Goal: Information Seeking & Learning: Check status

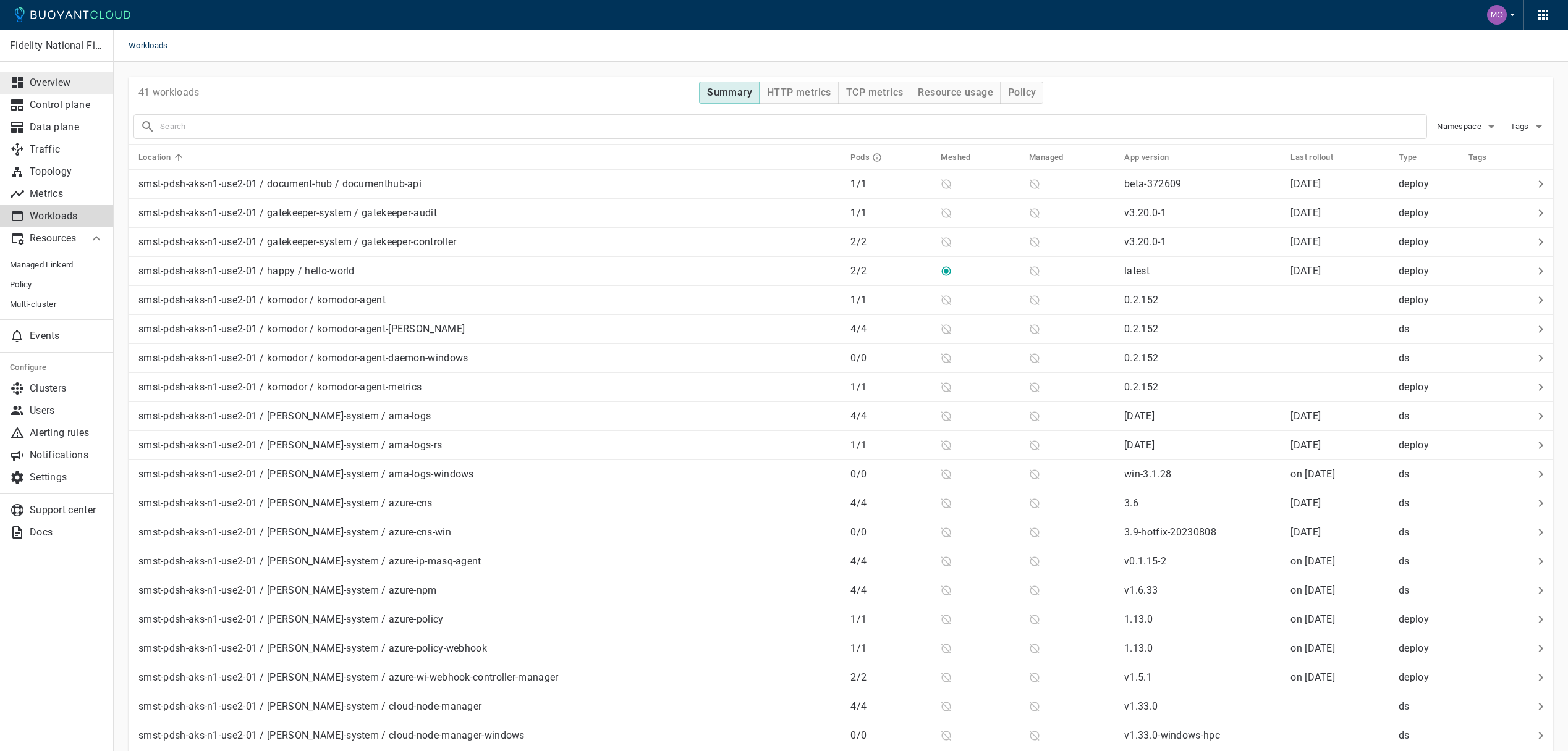
click at [62, 91] on link "Overview" at bounding box center [57, 83] width 114 height 22
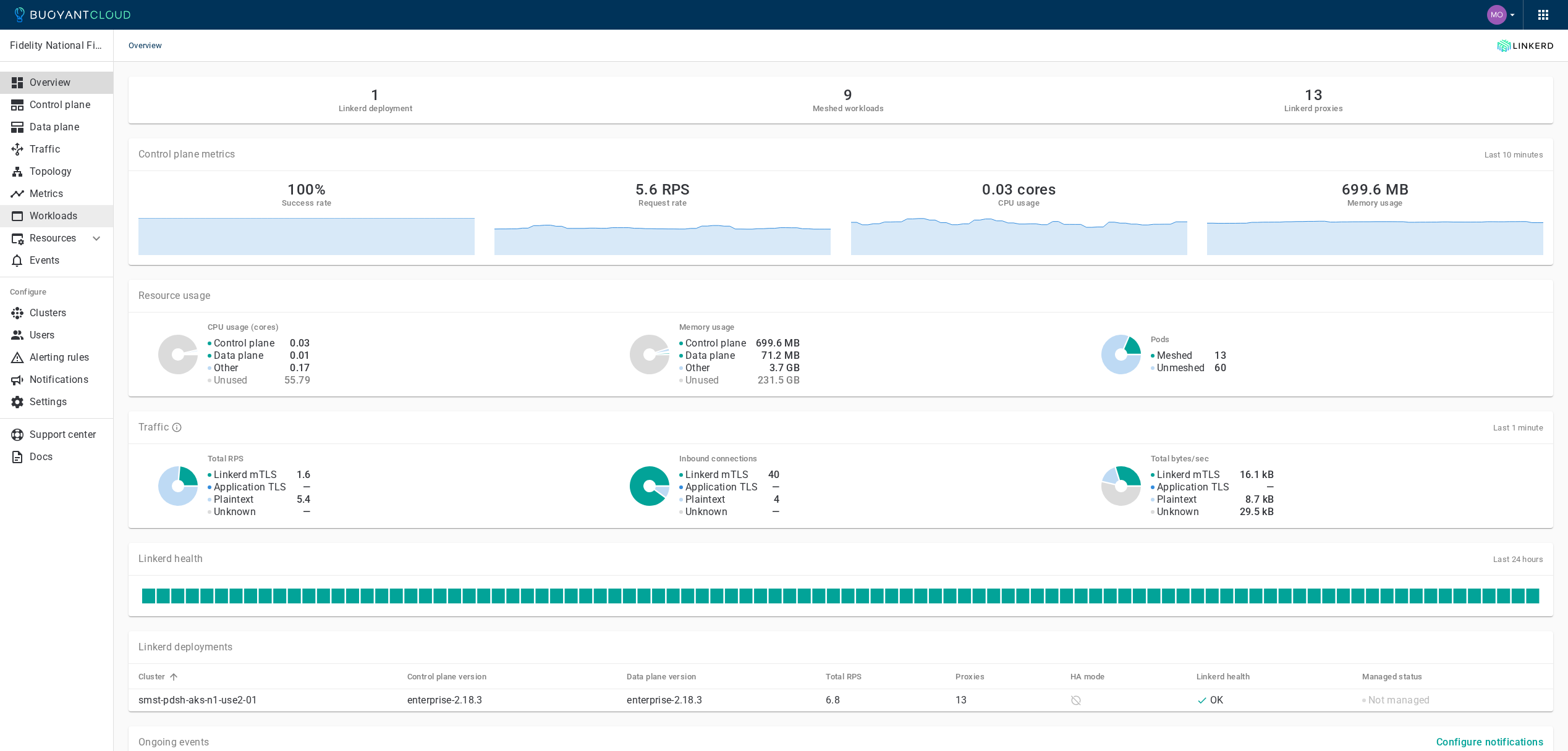
click at [63, 217] on p "Workloads" at bounding box center [67, 216] width 74 height 12
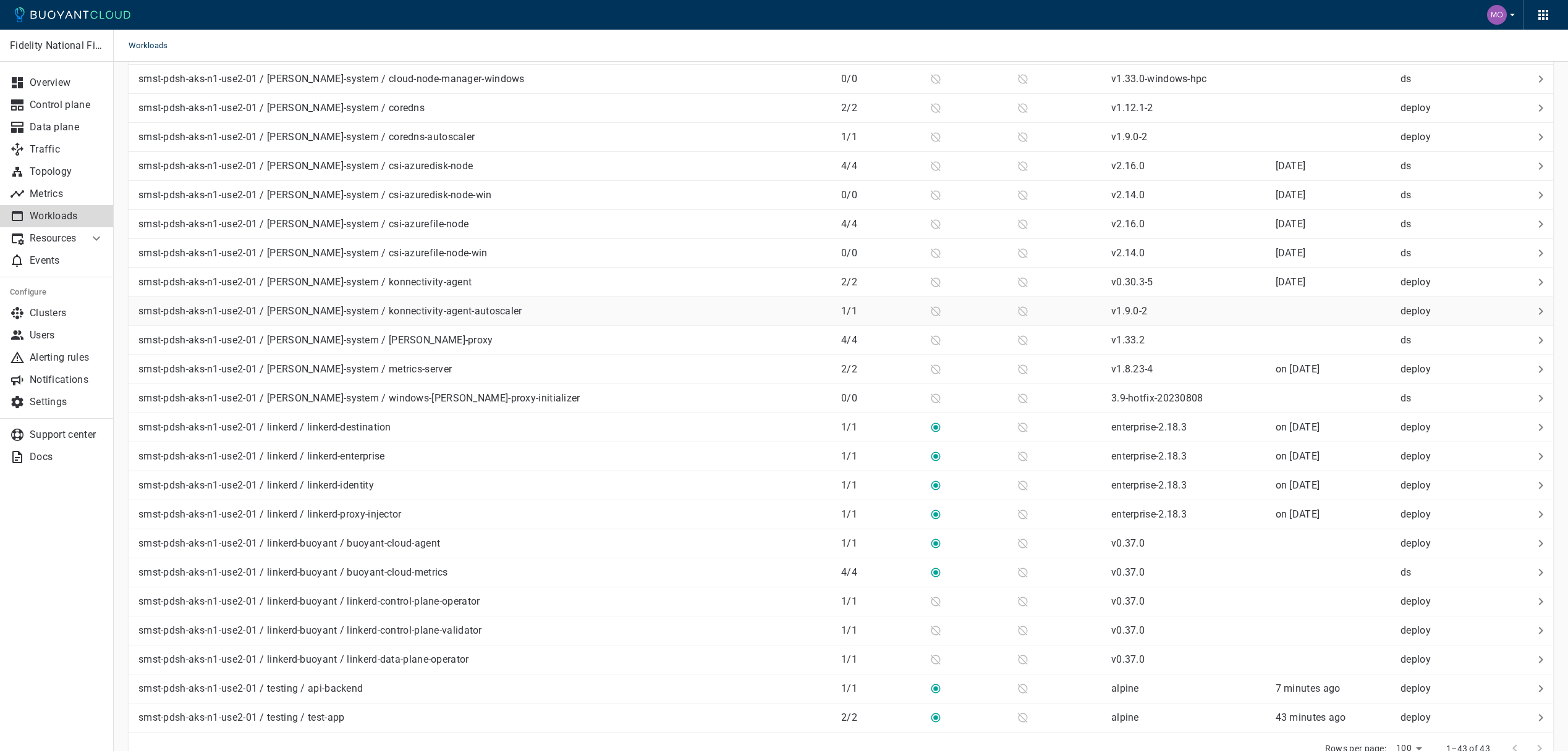
scroll to position [686, 0]
click at [624, 719] on div "smst-pdsh-aks-n1-use2-01 / testing / test-app" at bounding box center [482, 715] width 698 height 17
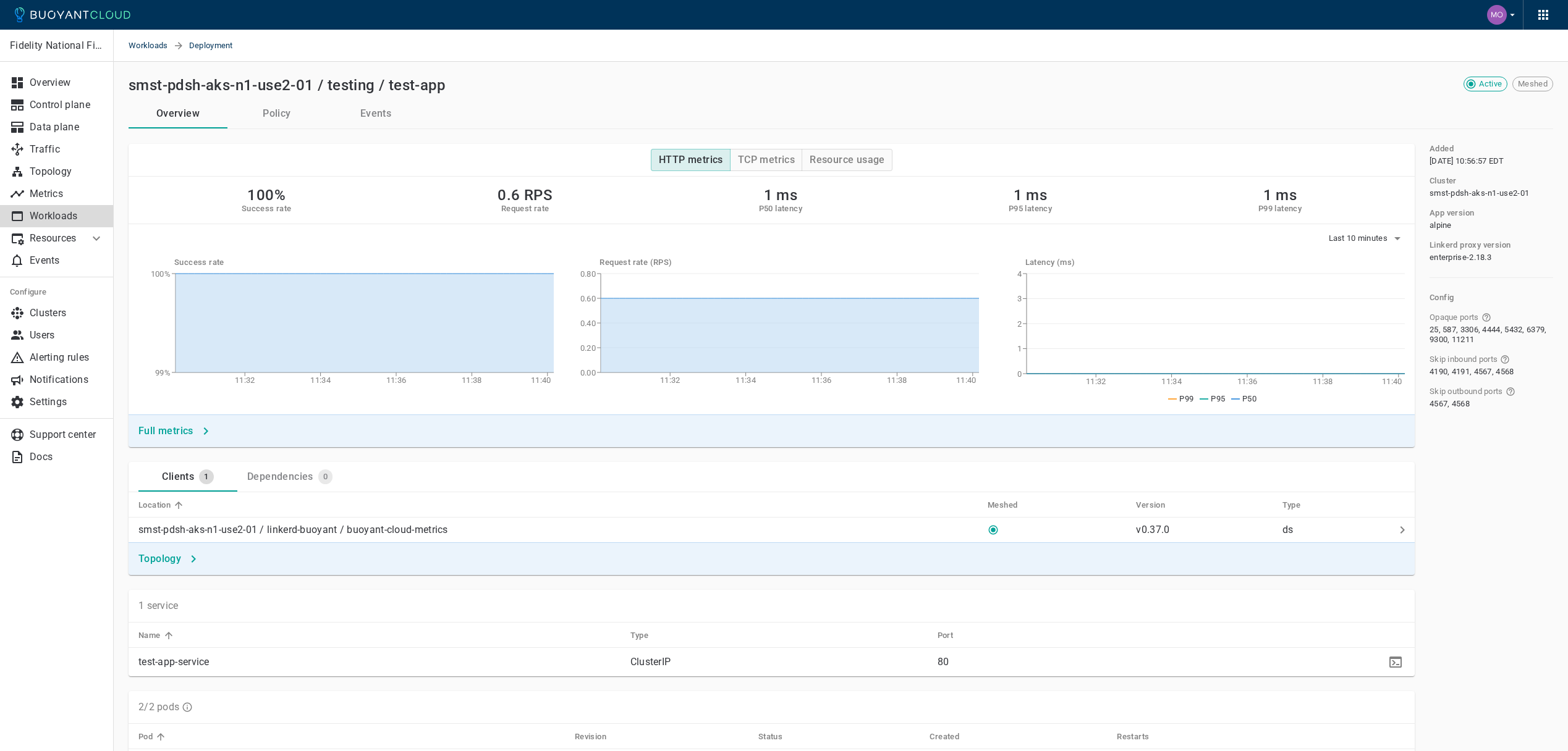
click at [275, 114] on button "Policy" at bounding box center [276, 114] width 99 height 30
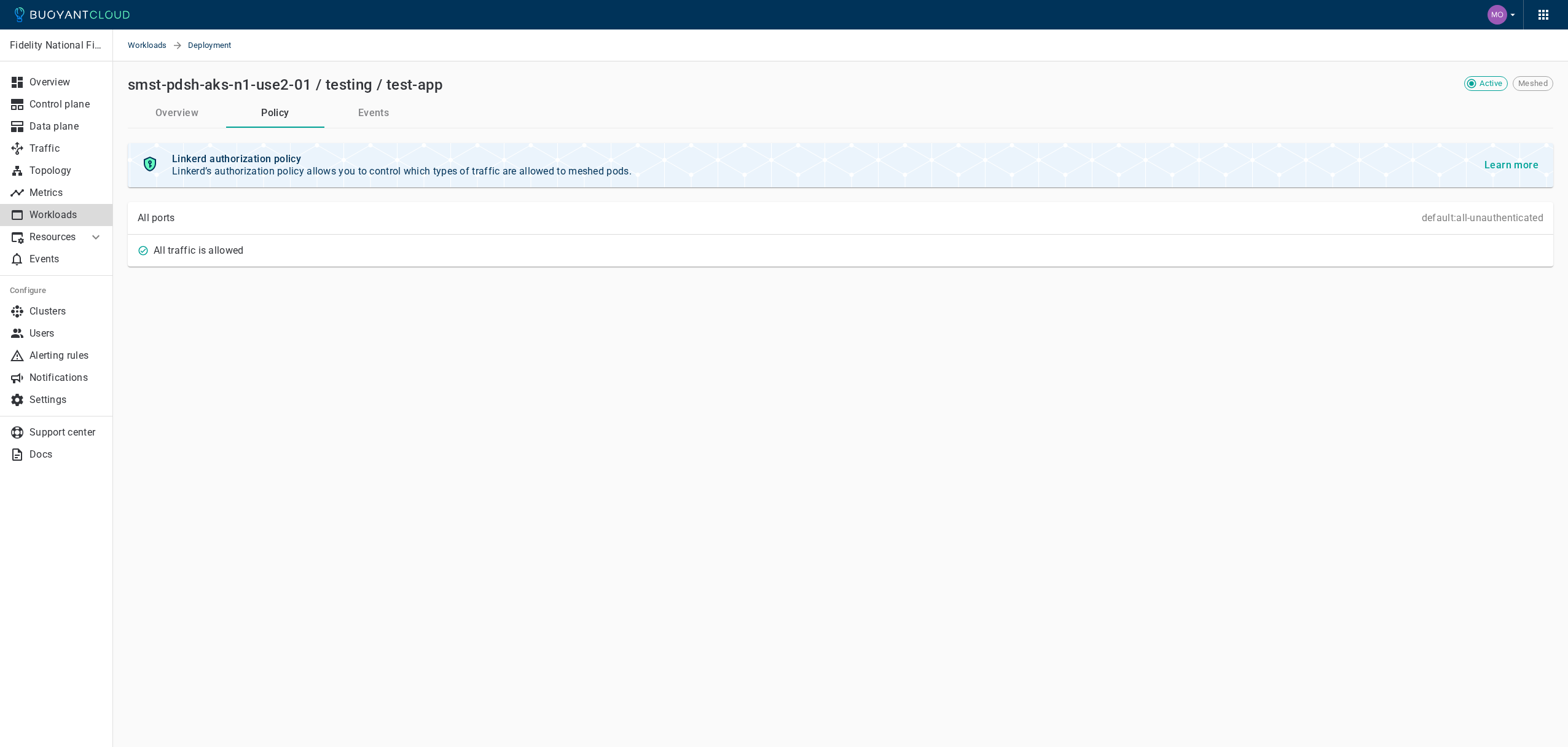
click at [379, 110] on button "Events" at bounding box center [373, 113] width 98 height 29
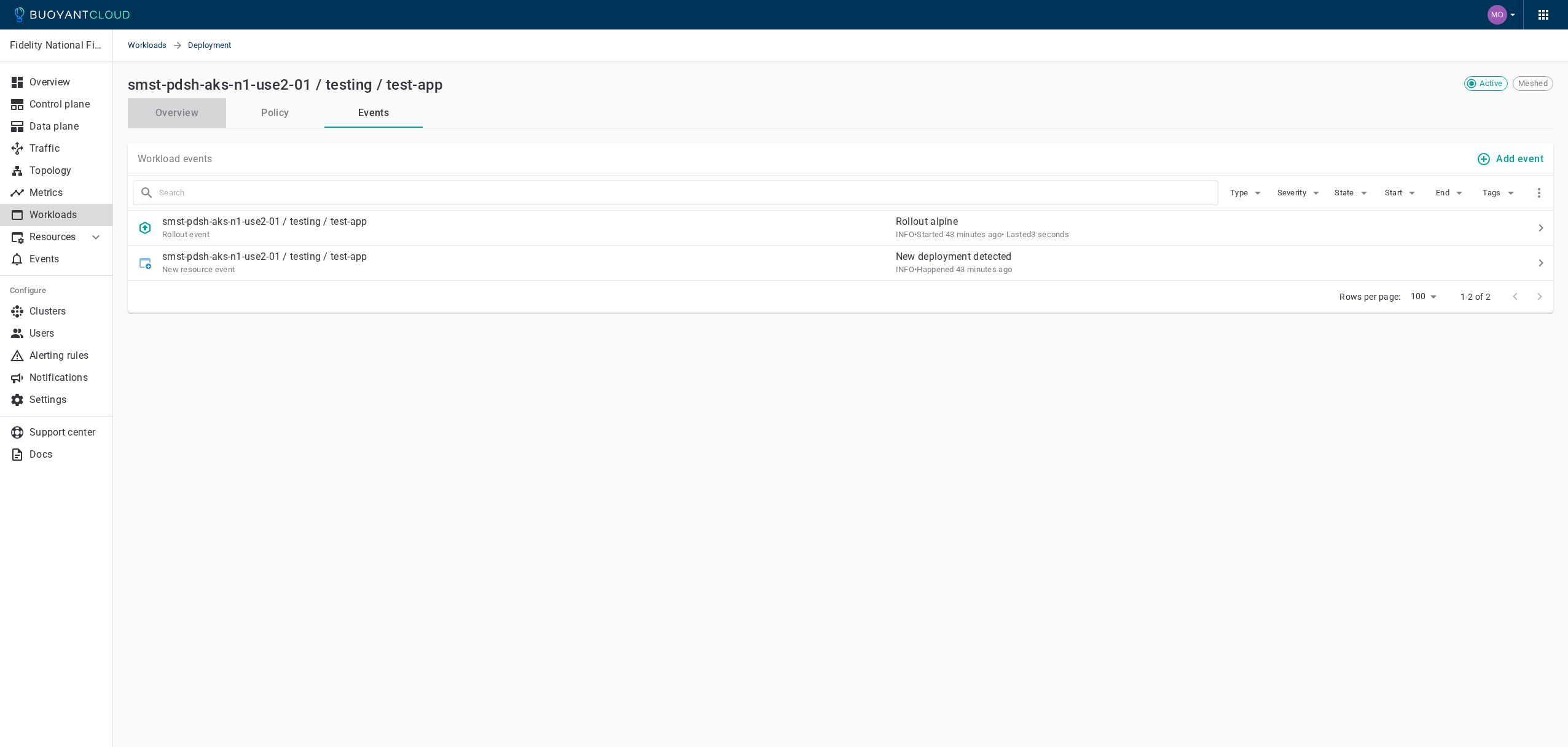
click at [168, 124] on button "Overview" at bounding box center [177, 113] width 98 height 29
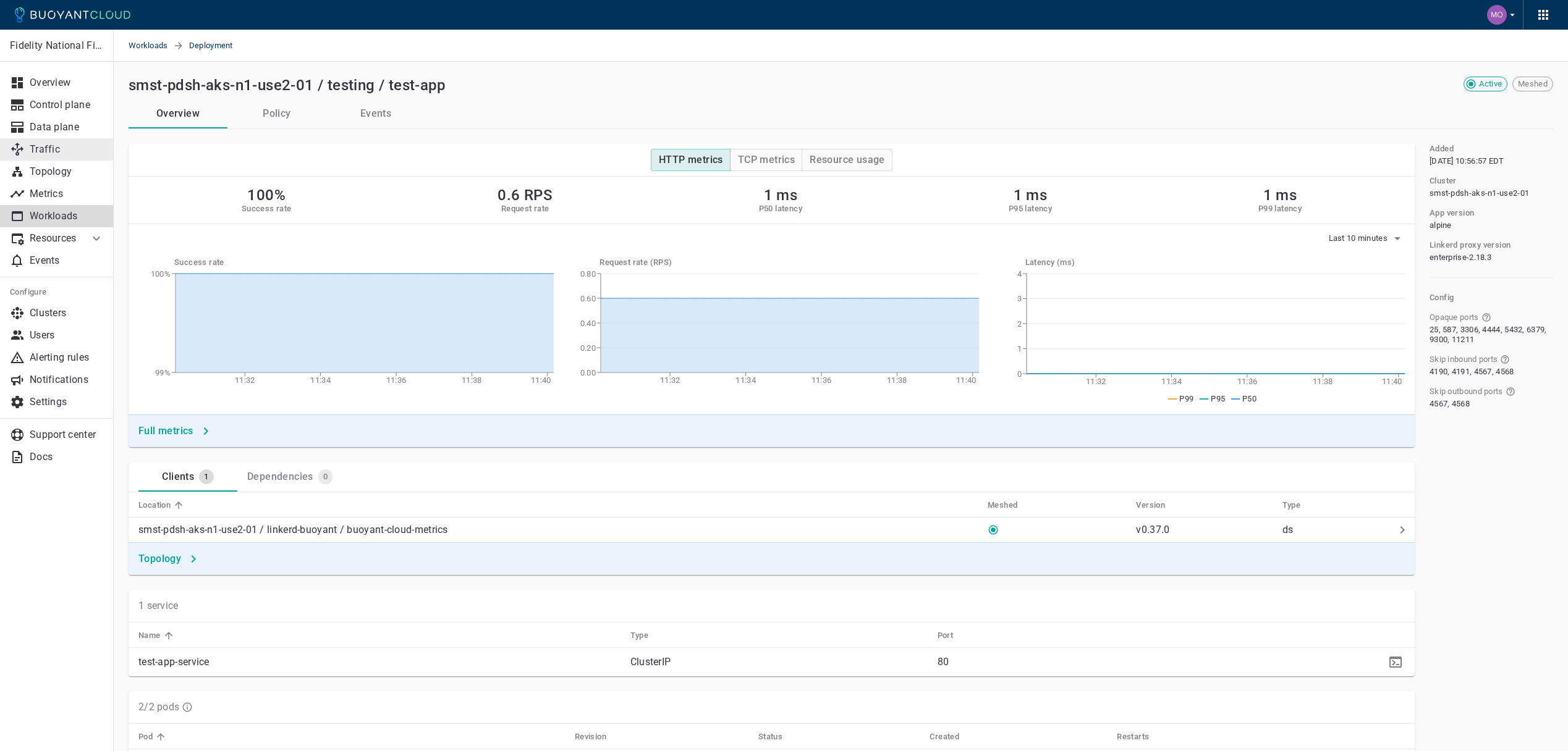
click at [74, 157] on link "Traffic" at bounding box center [57, 149] width 114 height 22
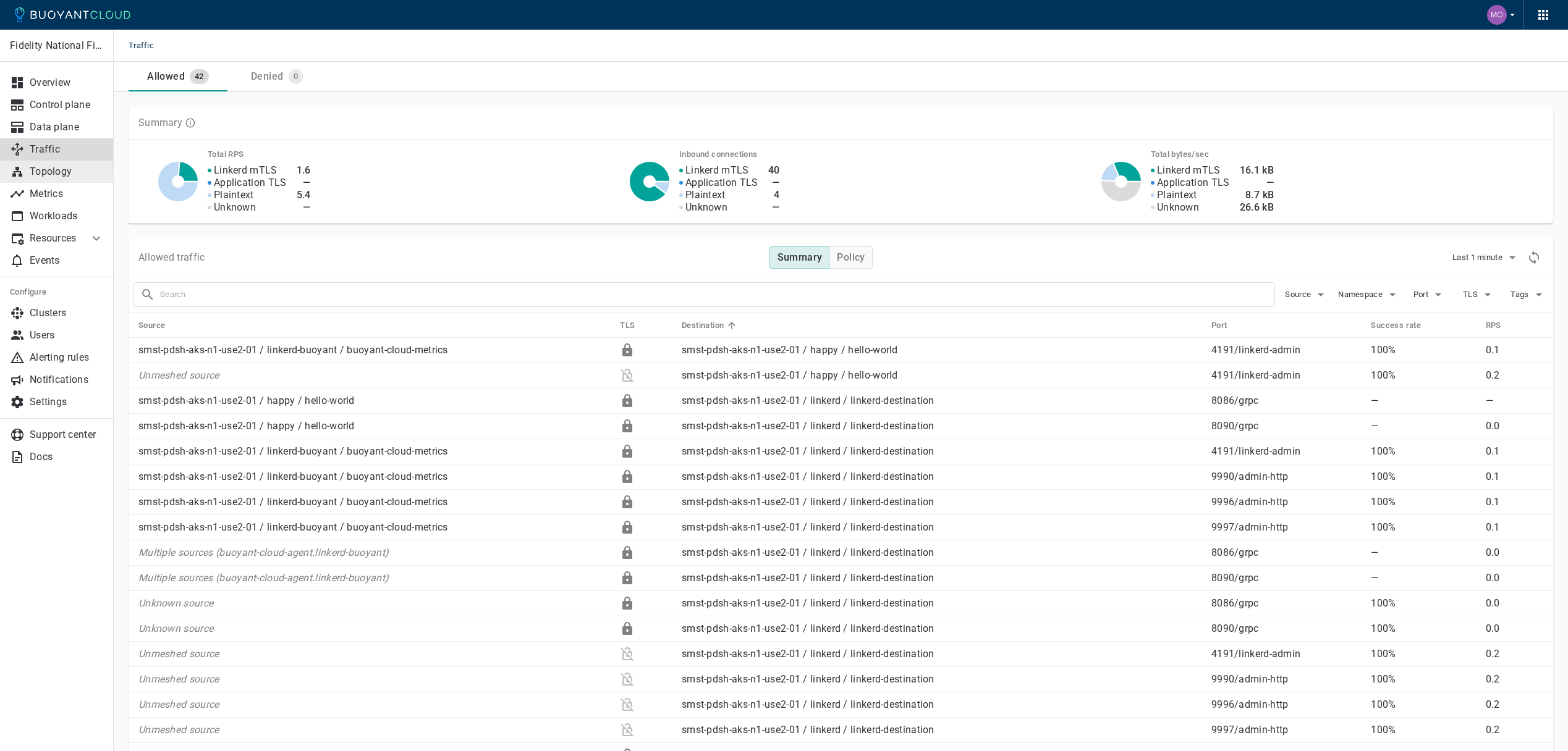
click at [65, 169] on p "Topology" at bounding box center [67, 171] width 74 height 12
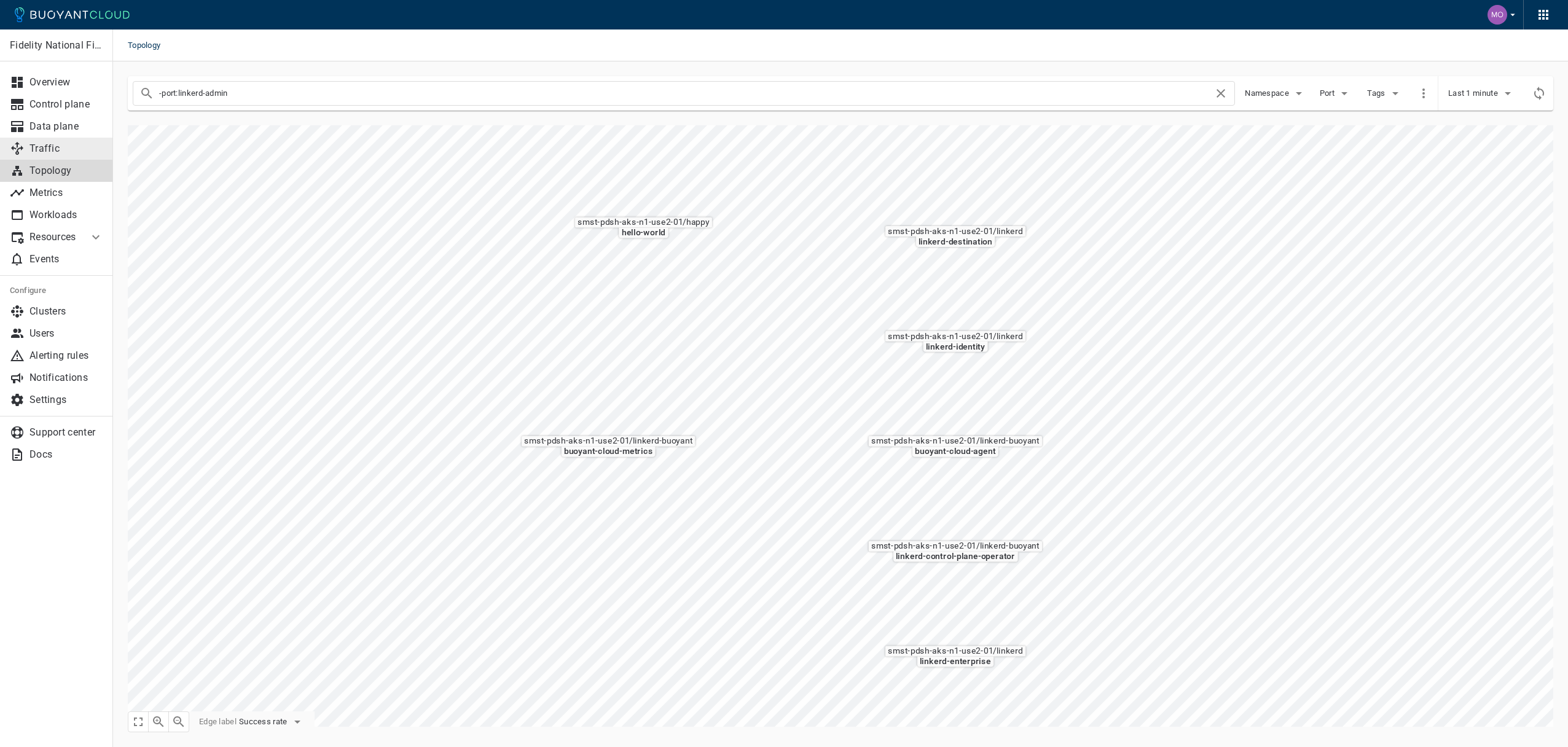
click at [45, 139] on link "Traffic" at bounding box center [56, 148] width 113 height 22
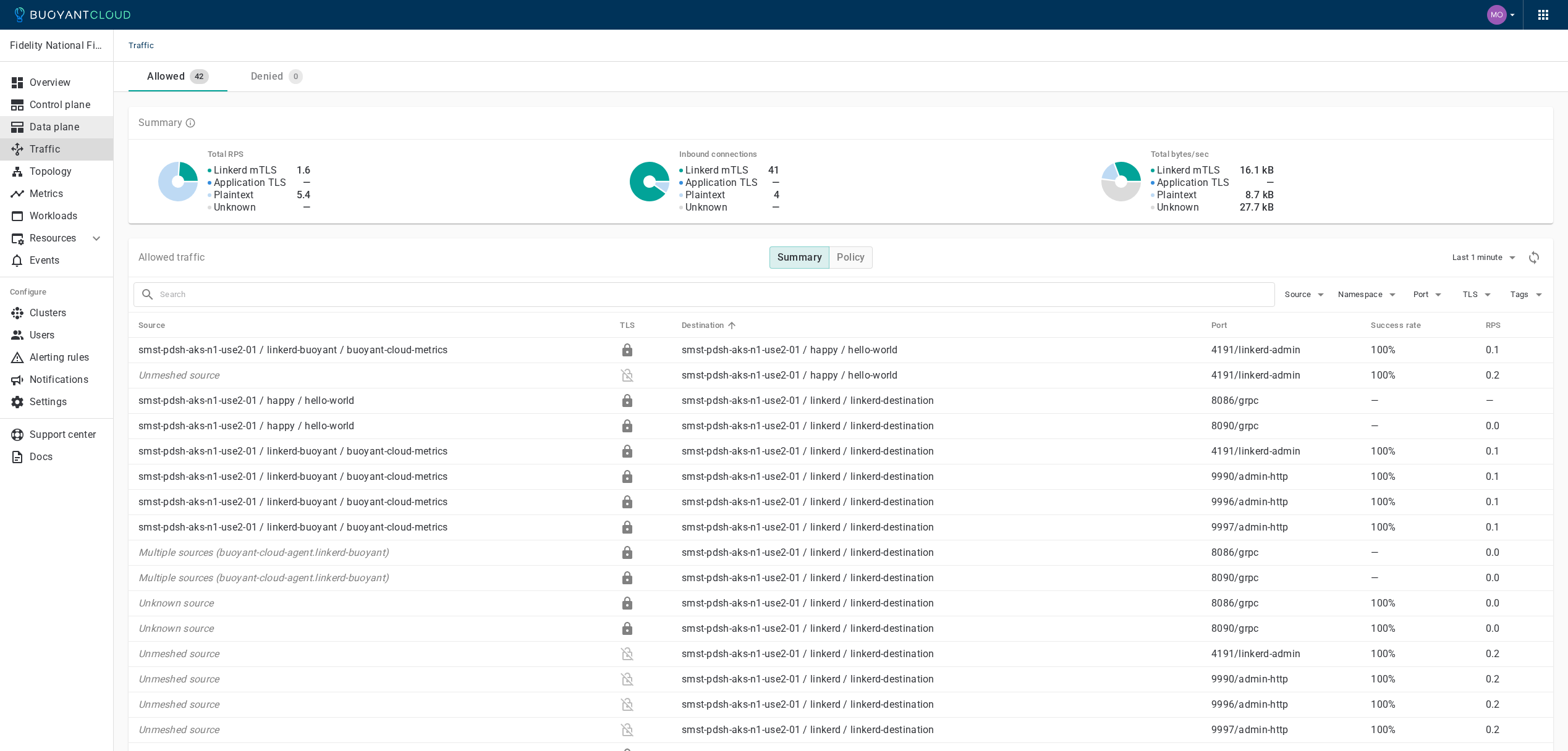
click at [50, 125] on p "Data plane" at bounding box center [67, 127] width 74 height 12
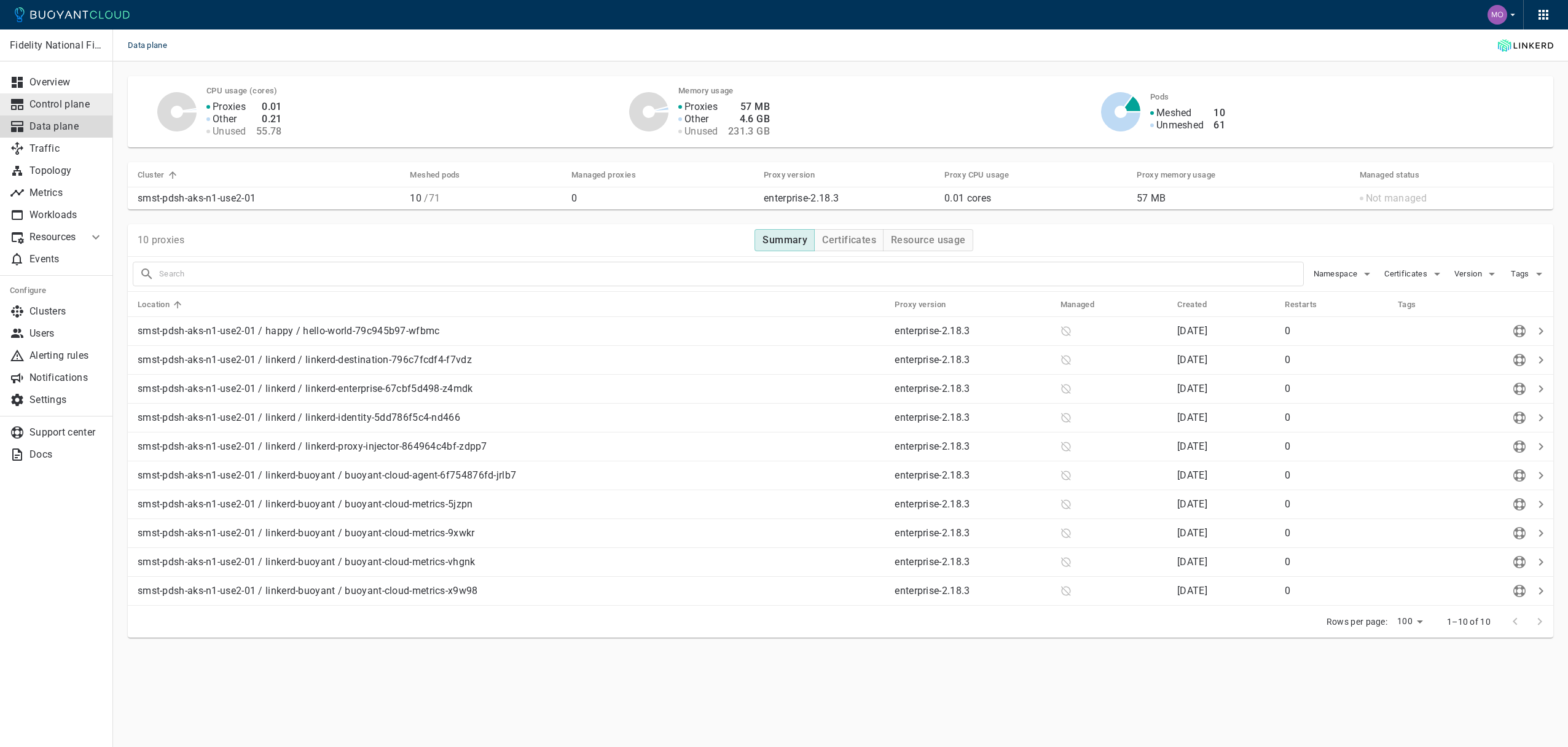
click at [59, 104] on p "Control plane" at bounding box center [66, 104] width 74 height 12
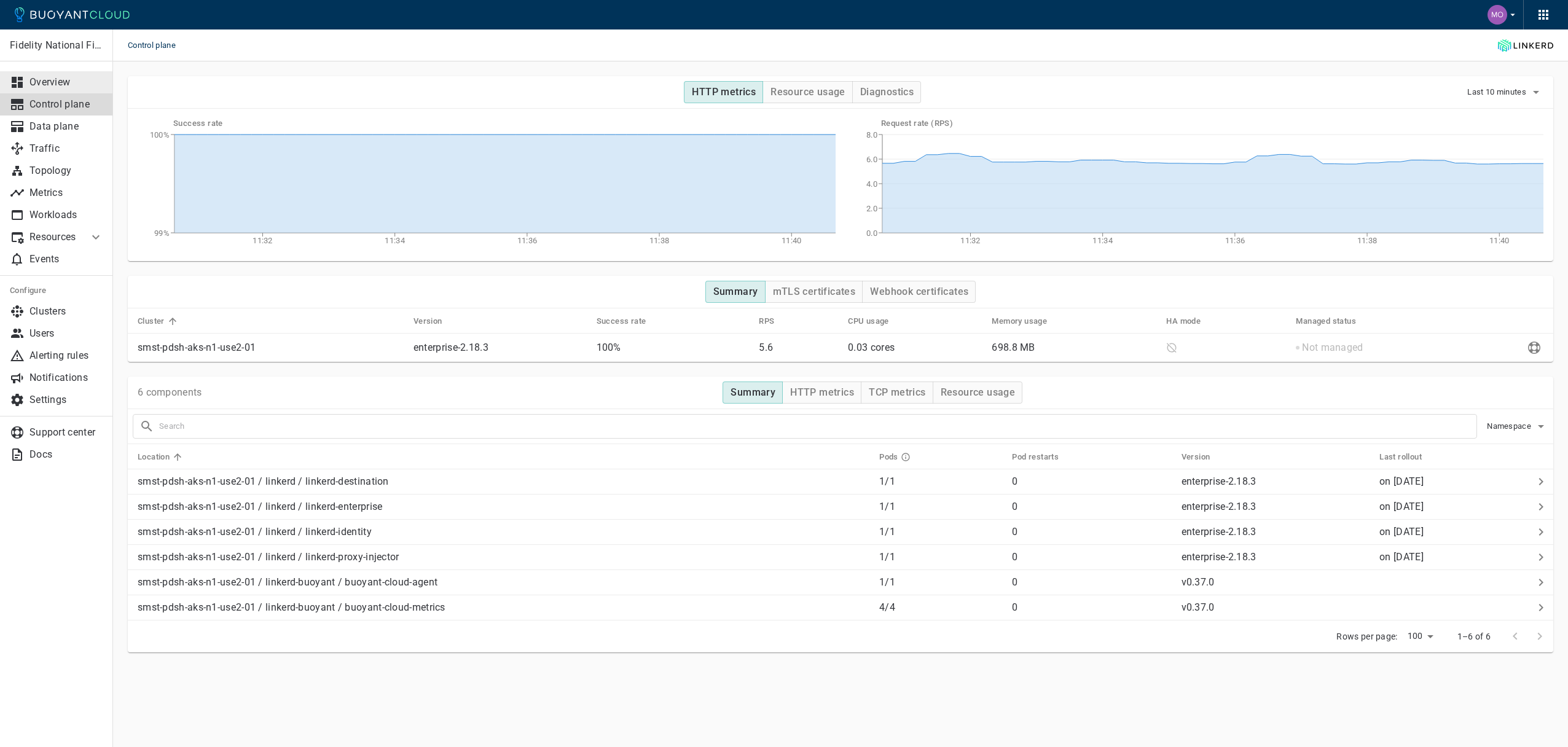
click at [62, 92] on link "Overview" at bounding box center [56, 82] width 113 height 22
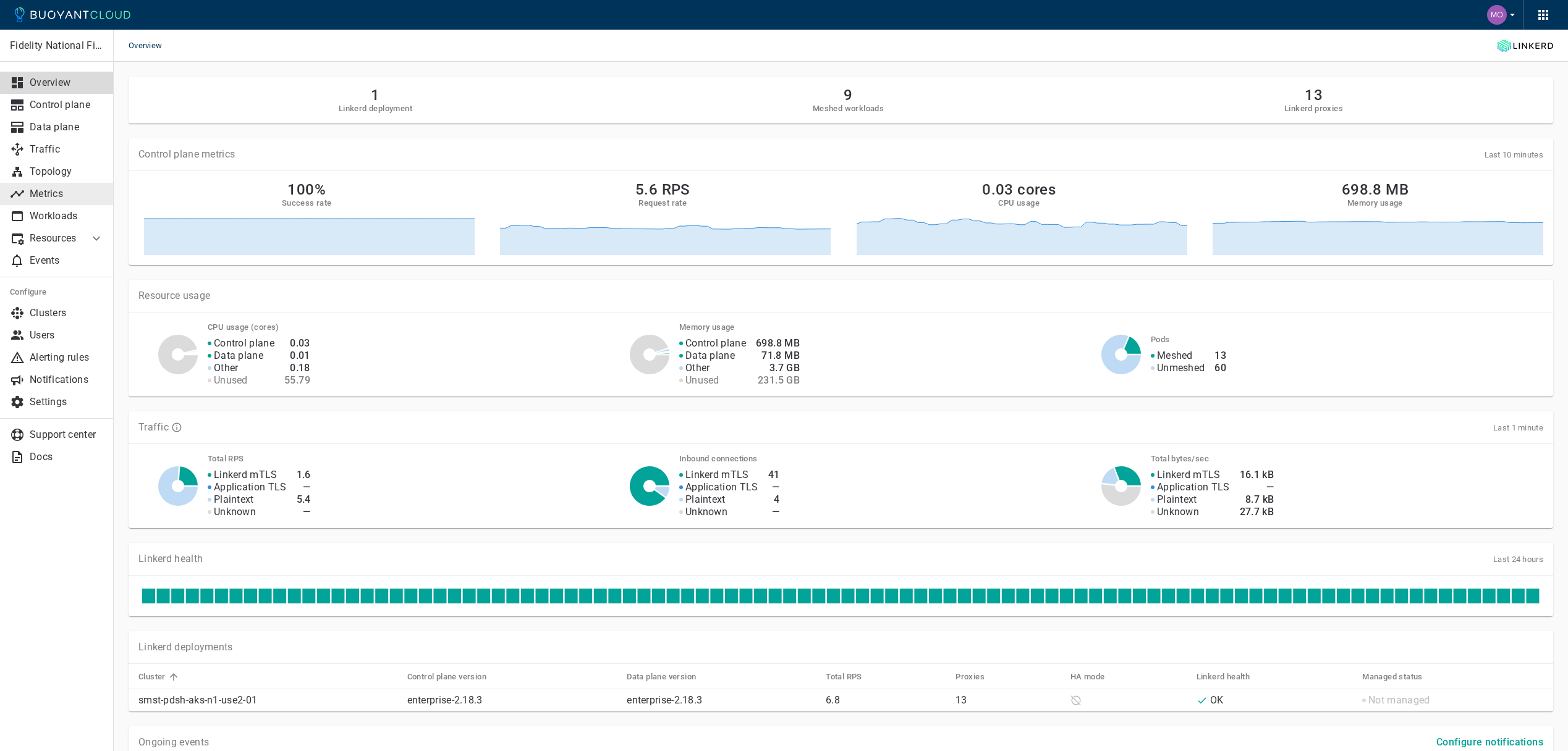
click at [60, 200] on link "Metrics" at bounding box center [57, 194] width 114 height 22
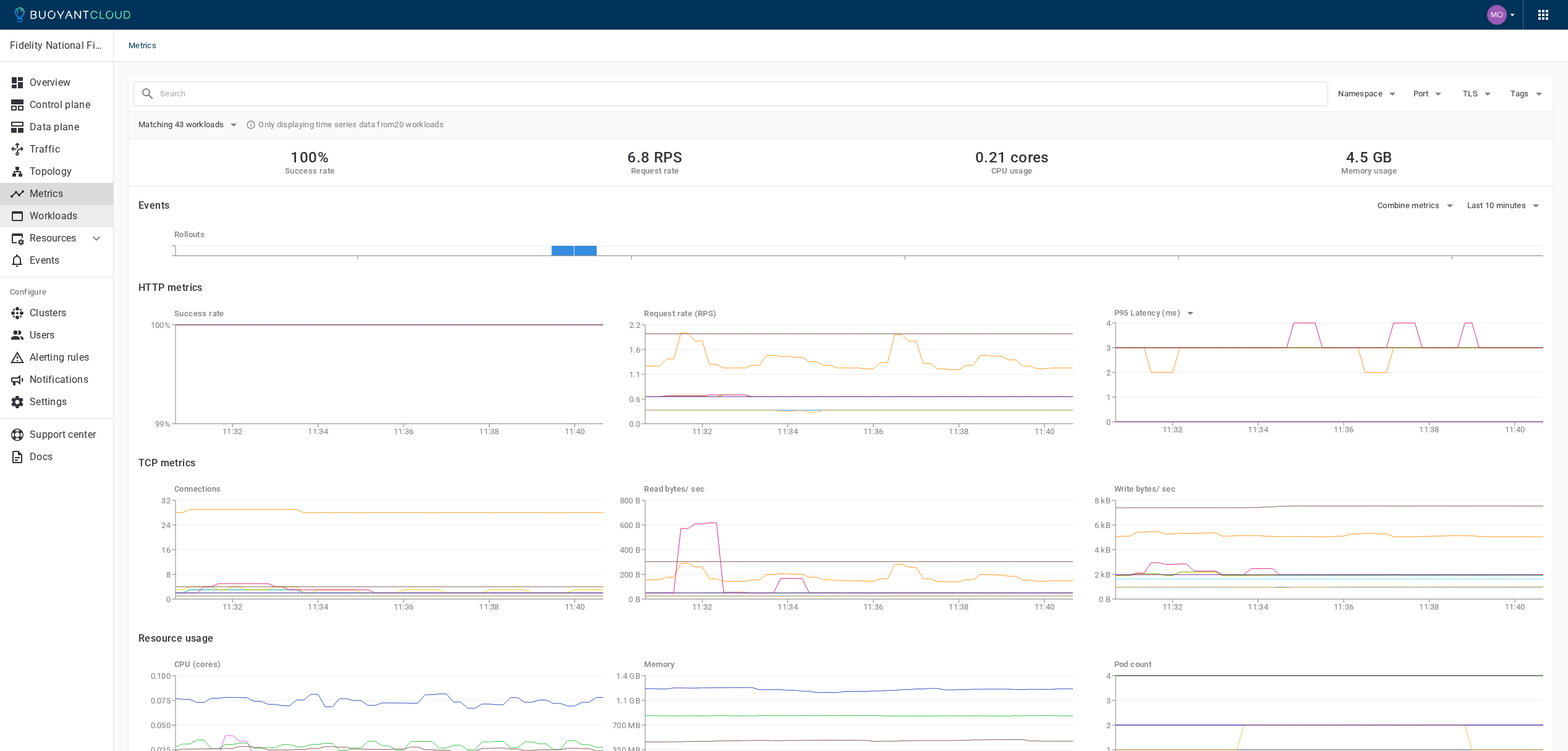
click at [65, 219] on p "Workloads" at bounding box center [67, 216] width 74 height 12
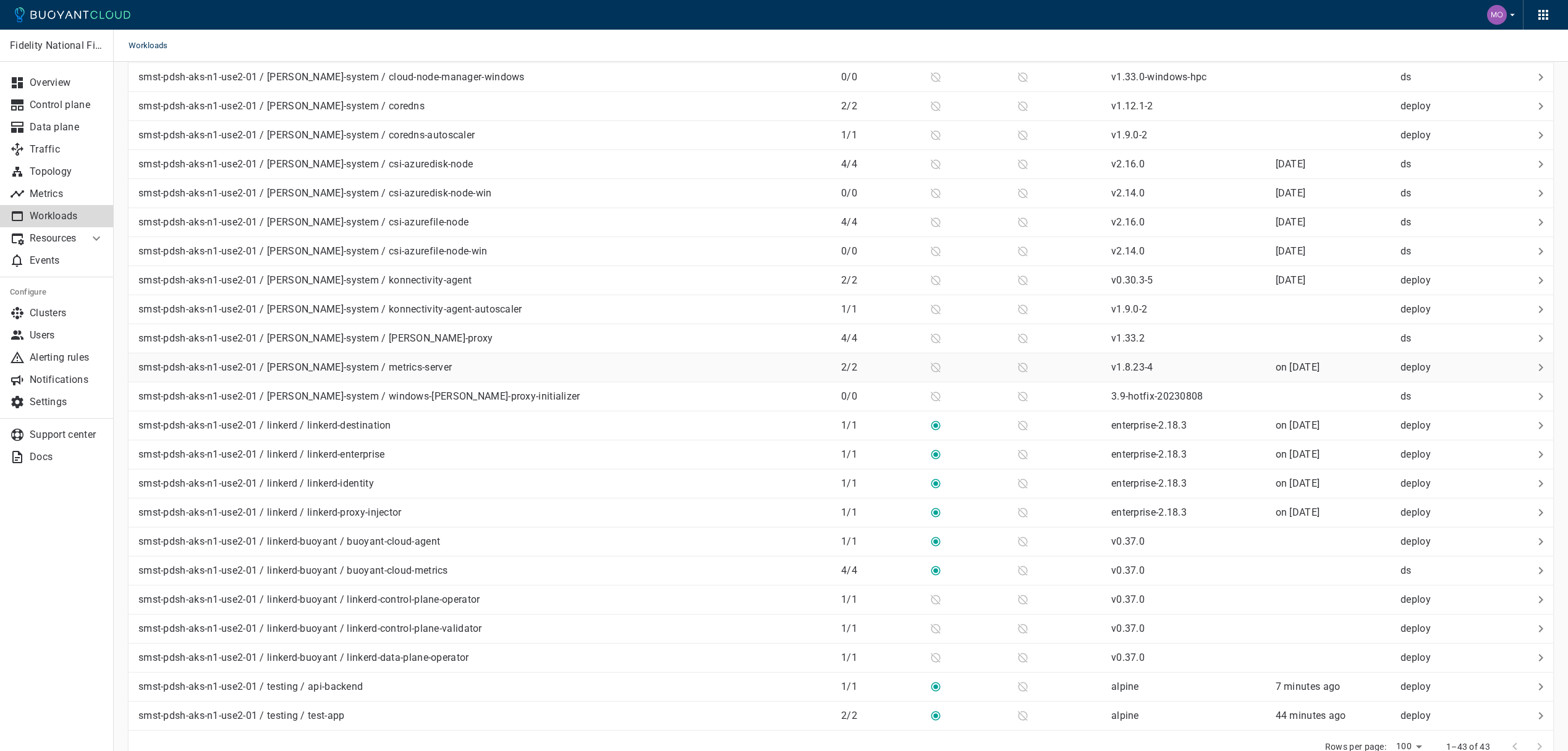
scroll to position [748, 0]
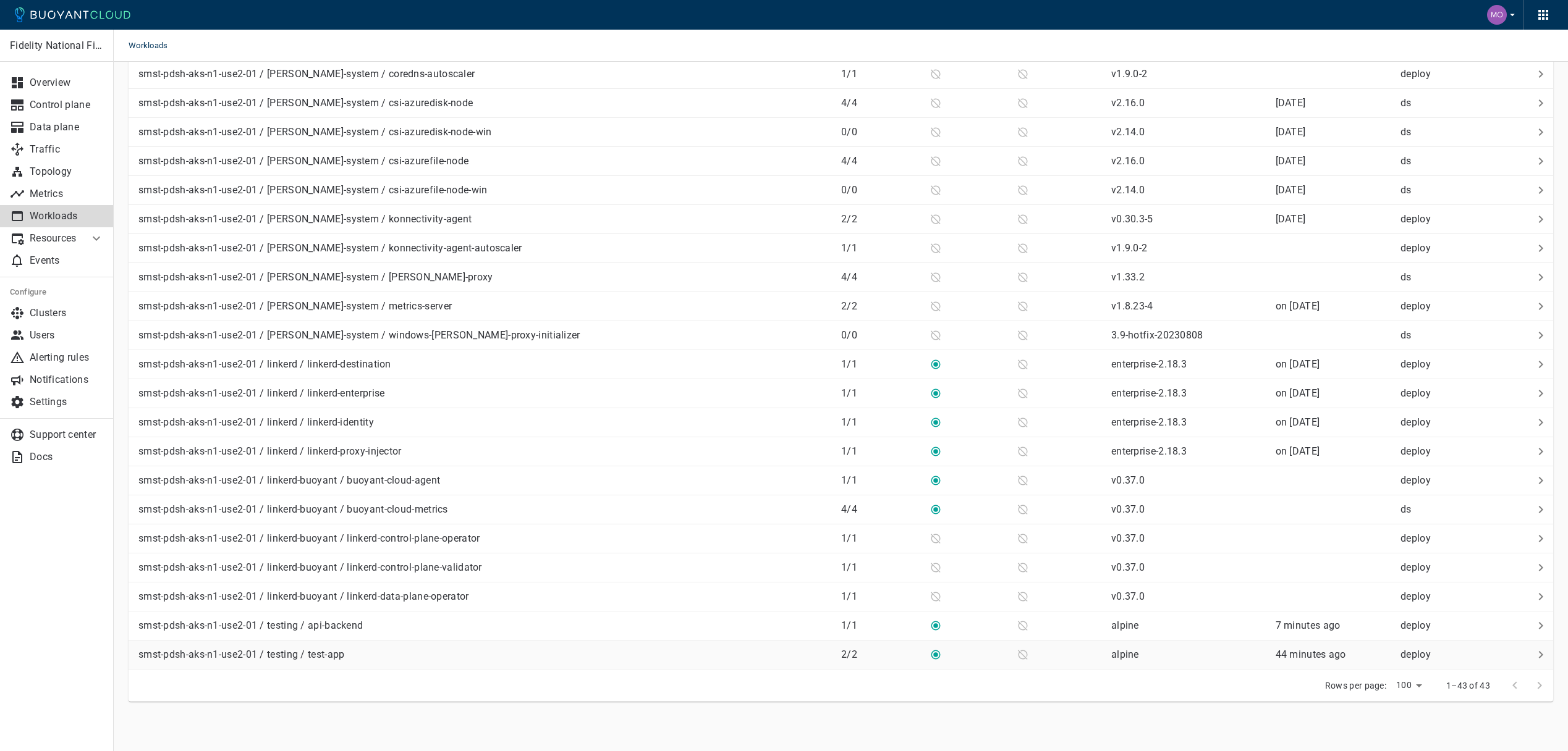
click at [539, 656] on div "smst-pdsh-aks-n1-use2-01 / testing / test-app" at bounding box center [482, 652] width 698 height 17
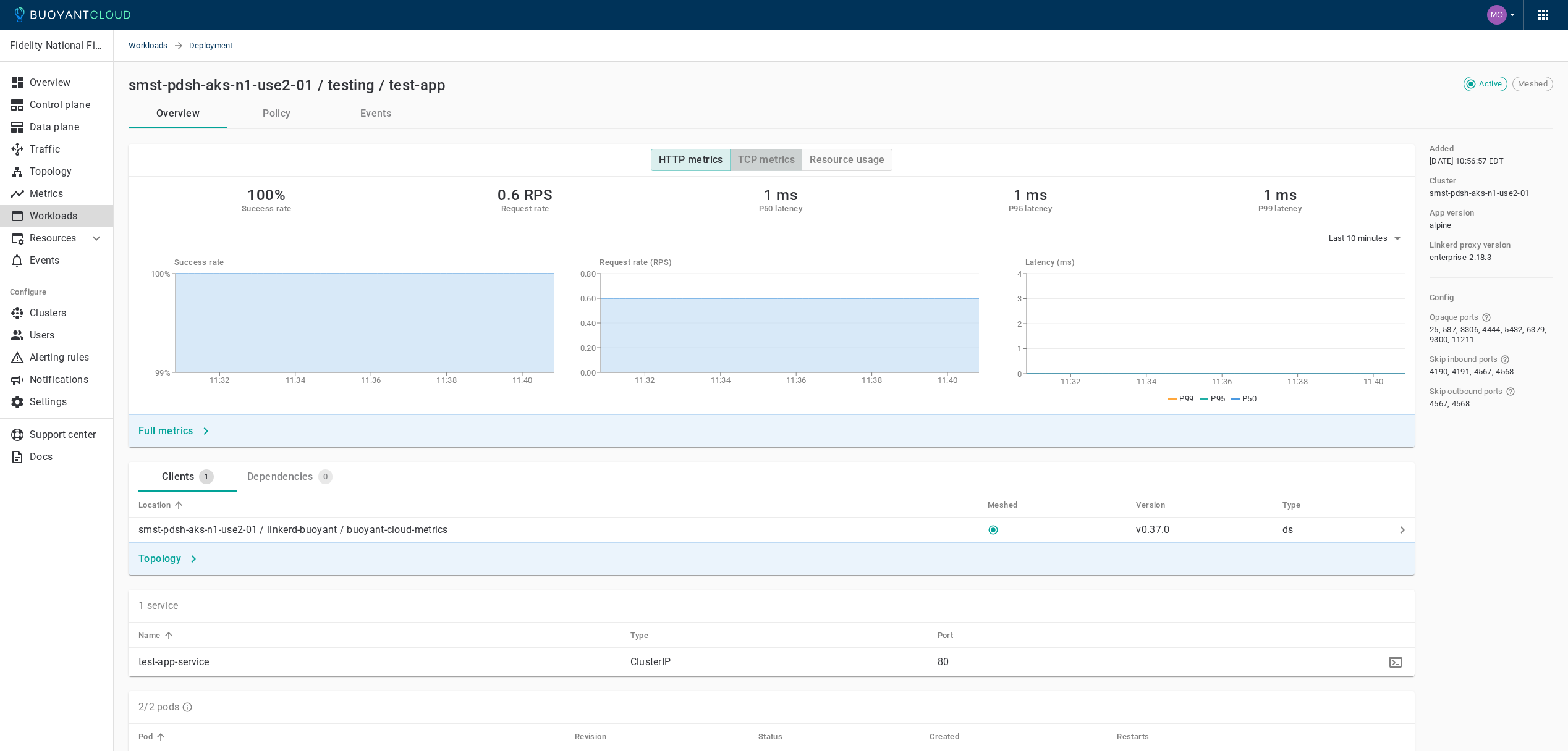
click at [780, 152] on button "TCP metrics" at bounding box center [766, 159] width 72 height 22
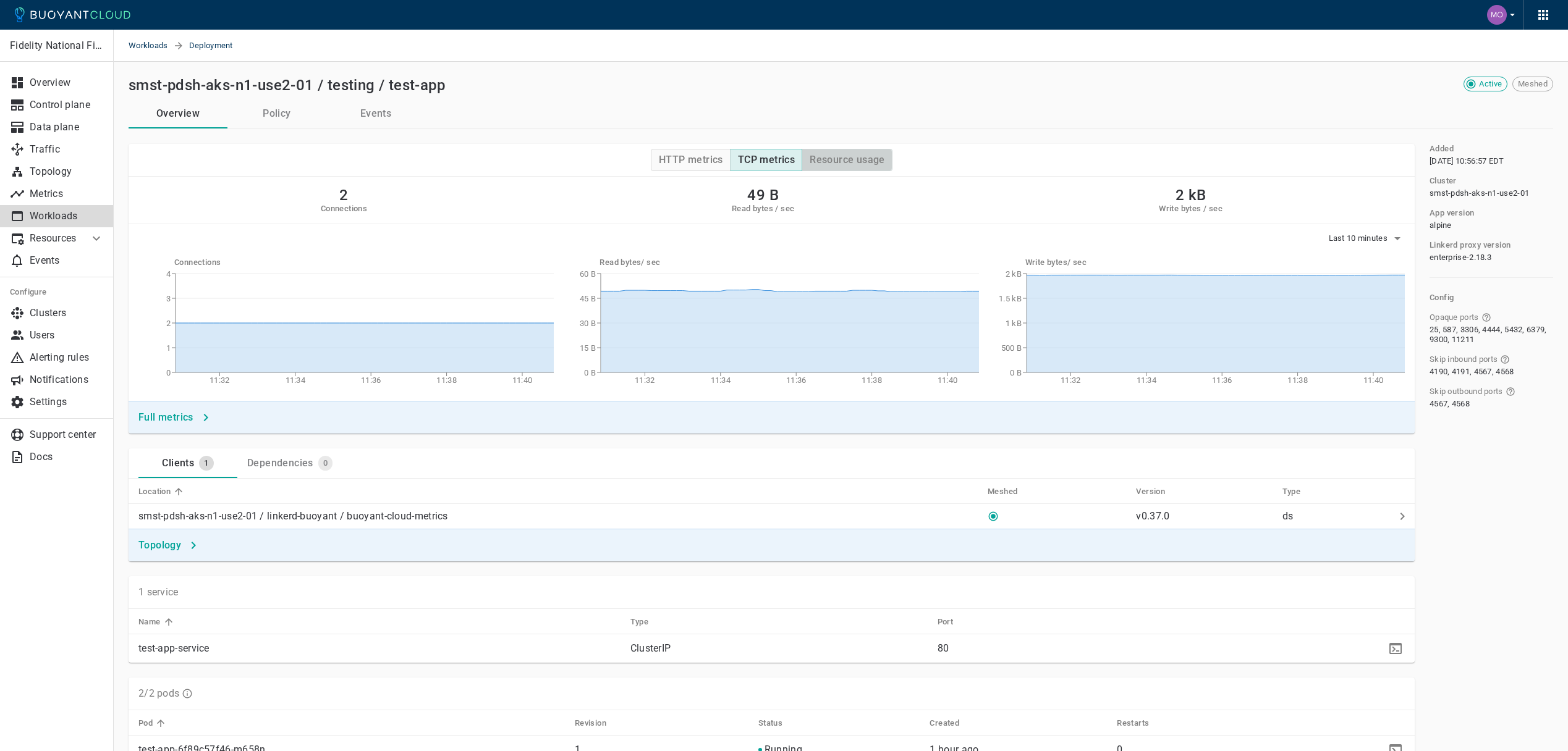
click at [852, 161] on h4 "Resource usage" at bounding box center [847, 160] width 75 height 12
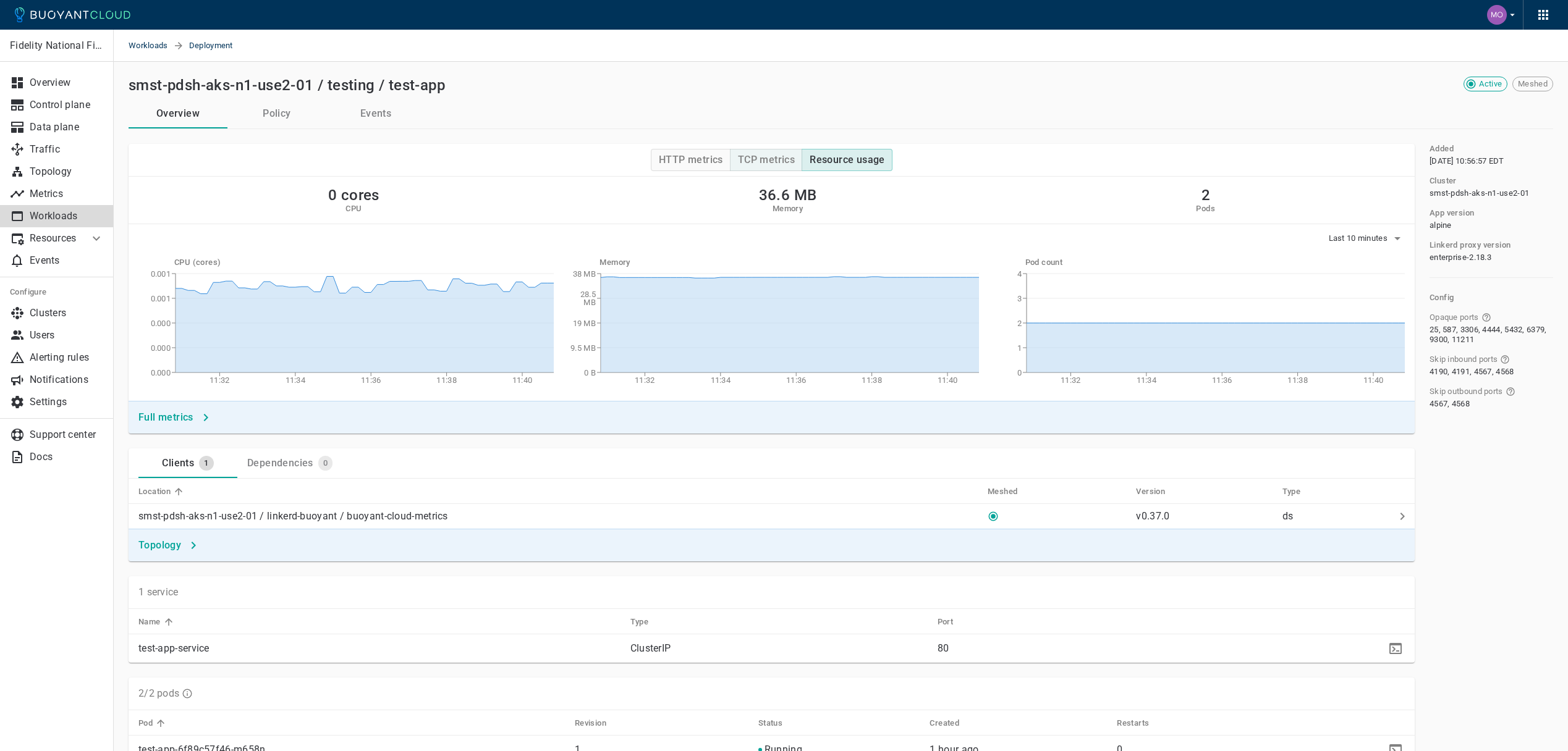
click at [794, 163] on h4 "TCP metrics" at bounding box center [766, 160] width 57 height 12
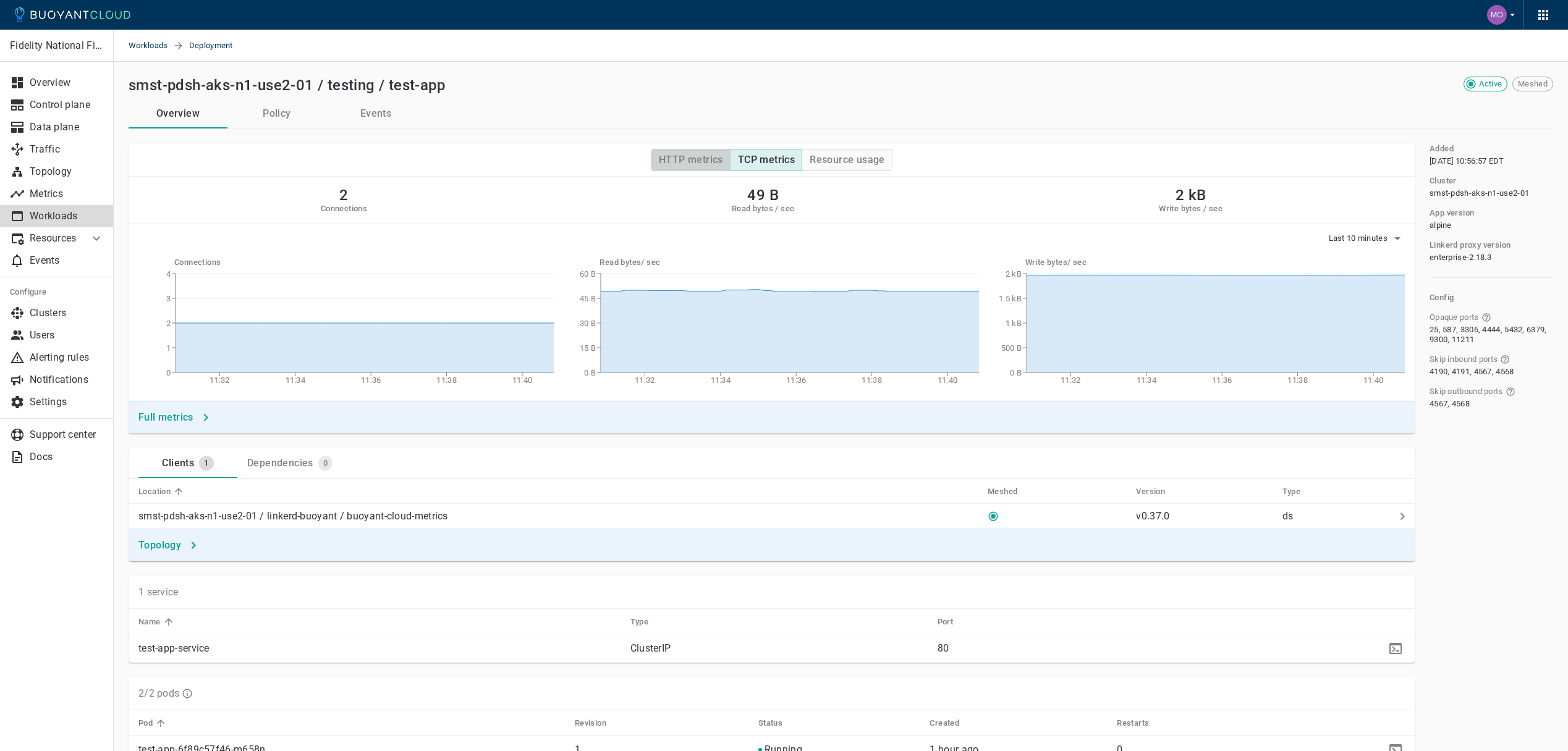
click at [700, 160] on h4 "HTTP metrics" at bounding box center [691, 160] width 65 height 12
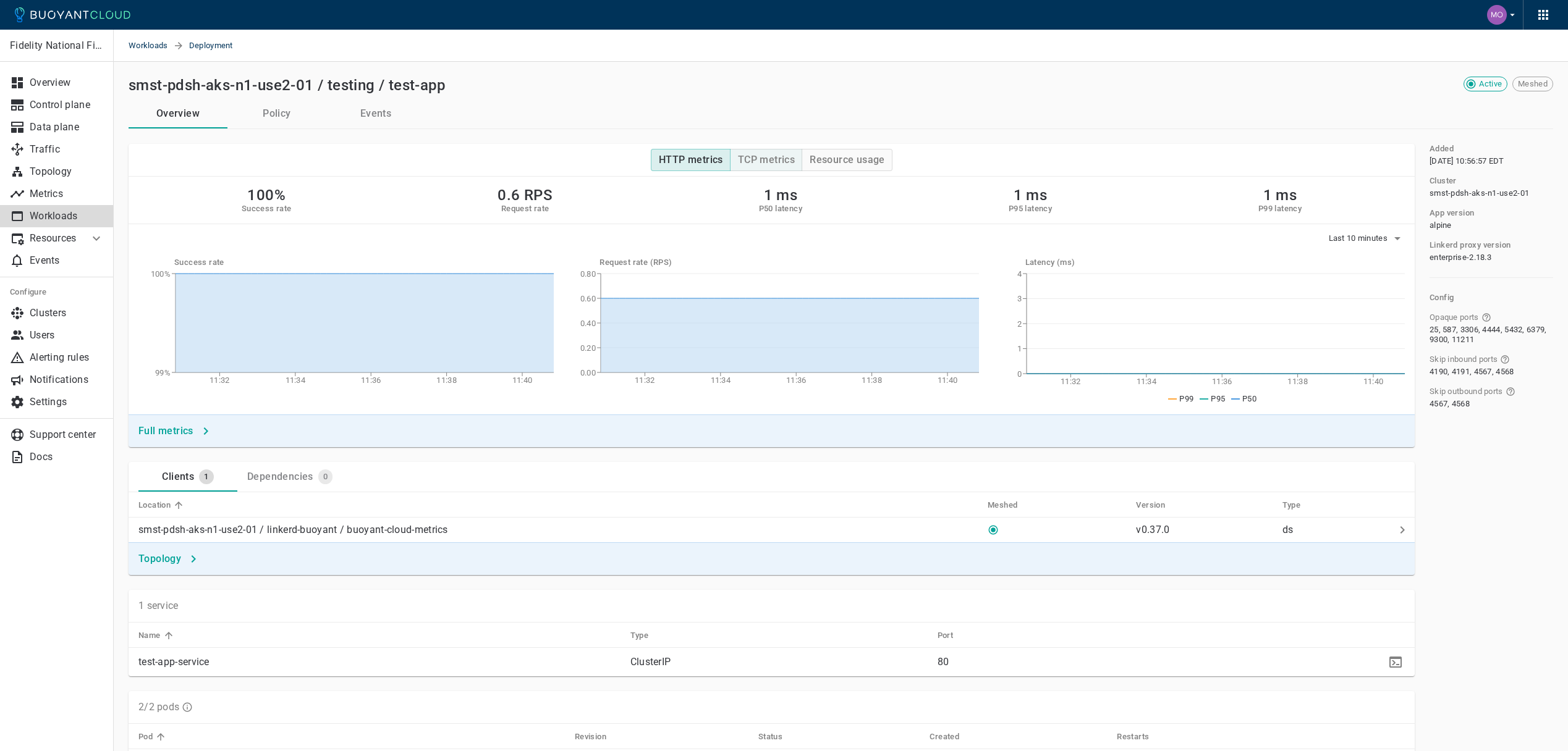
click at [780, 159] on h4 "TCP metrics" at bounding box center [766, 160] width 57 height 12
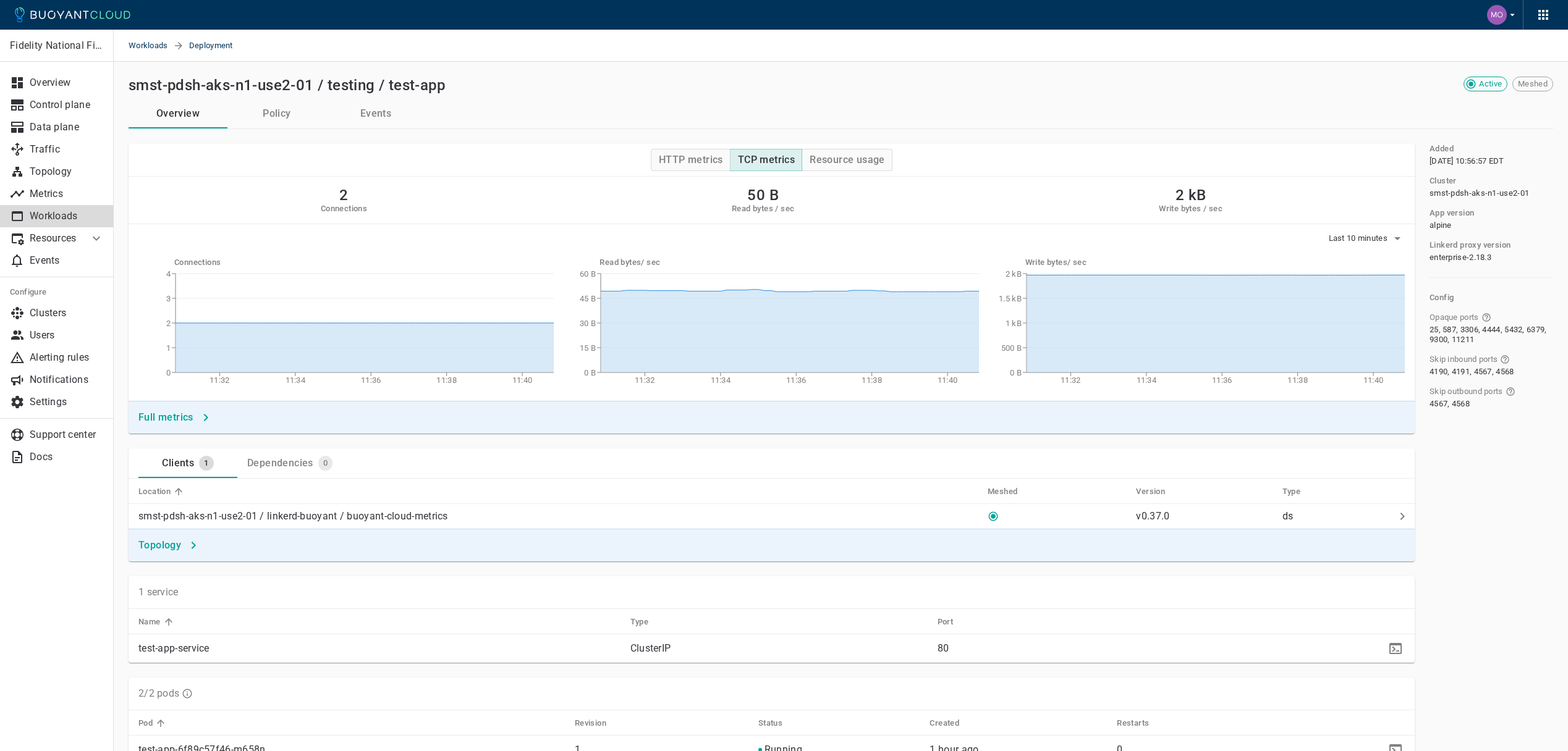
click at [79, 238] on p "Resources" at bounding box center [54, 238] width 49 height 12
click at [49, 266] on p "Events" at bounding box center [67, 261] width 74 height 12
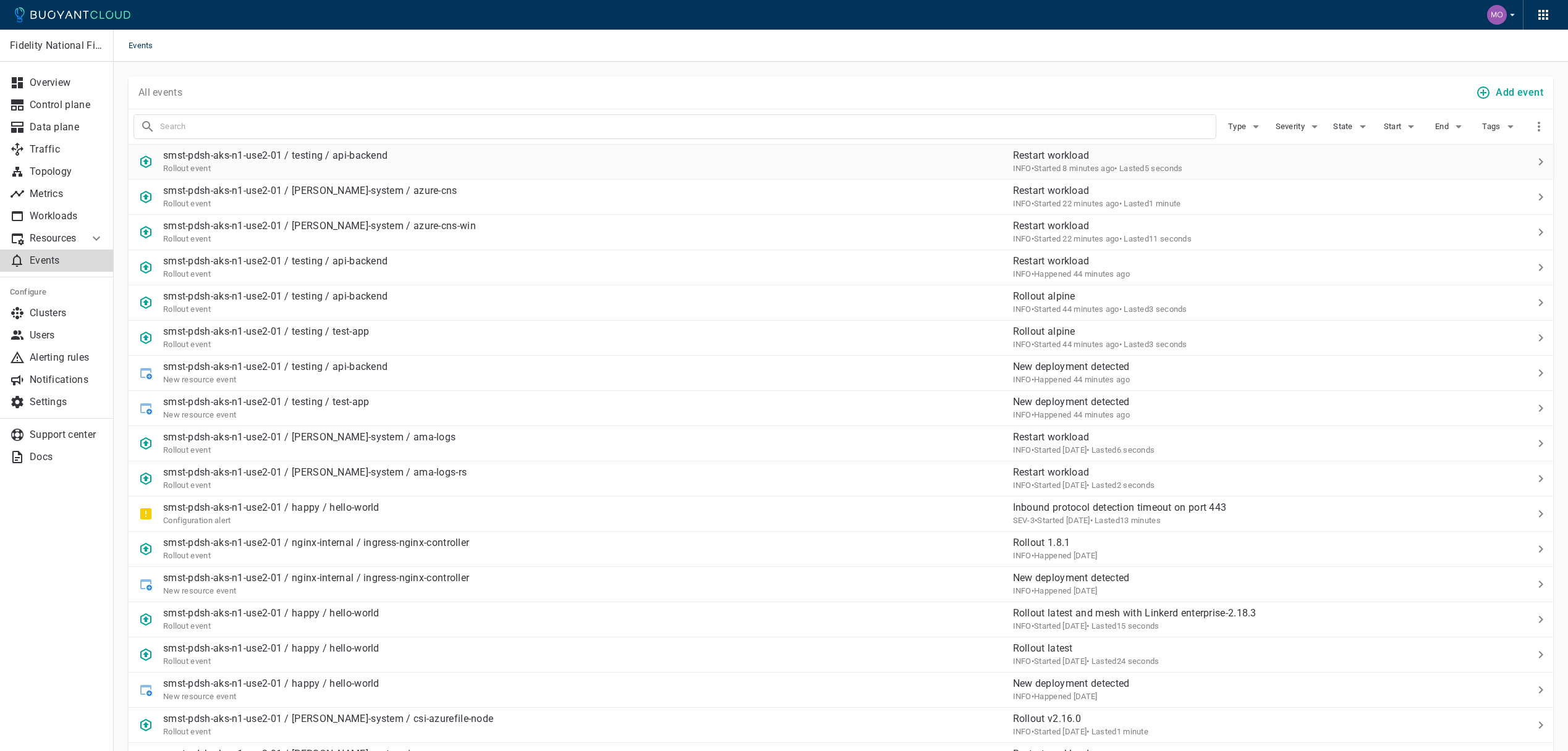
click at [576, 160] on div "smst-pdsh-aks-n1-use2-01 / testing / api-backend Rollout event" at bounding box center [566, 157] width 874 height 34
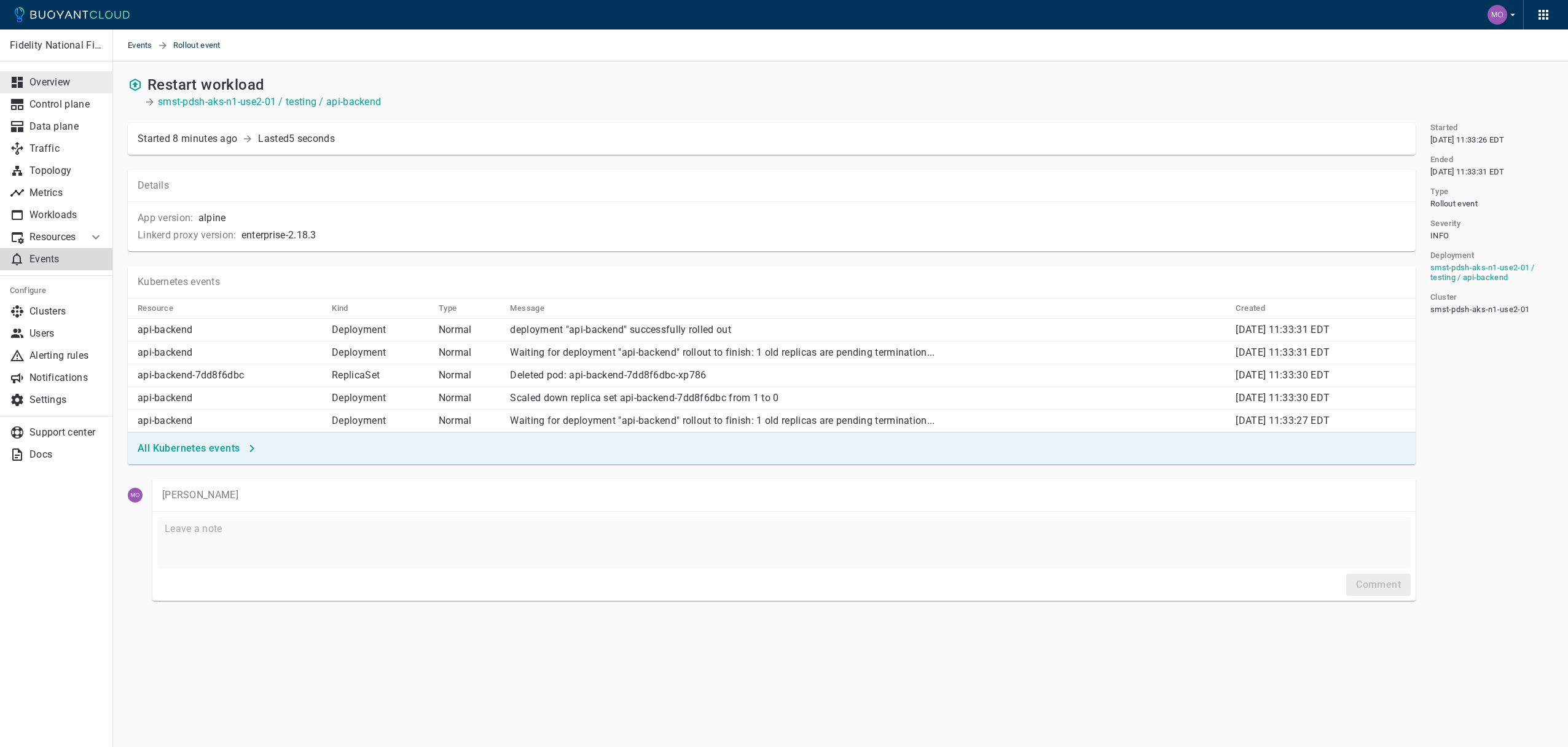
click at [41, 81] on p "Overview" at bounding box center [66, 82] width 74 height 12
